Goal: Task Accomplishment & Management: Manage account settings

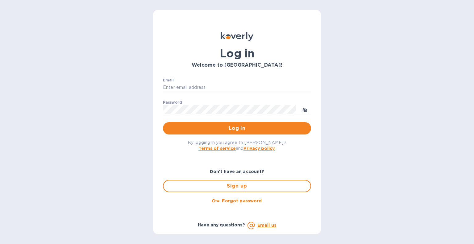
type input "octavio@vineproimports.com"
click at [261, 127] on span "Log in" at bounding box center [237, 128] width 138 height 7
